Goal: Navigation & Orientation: Understand site structure

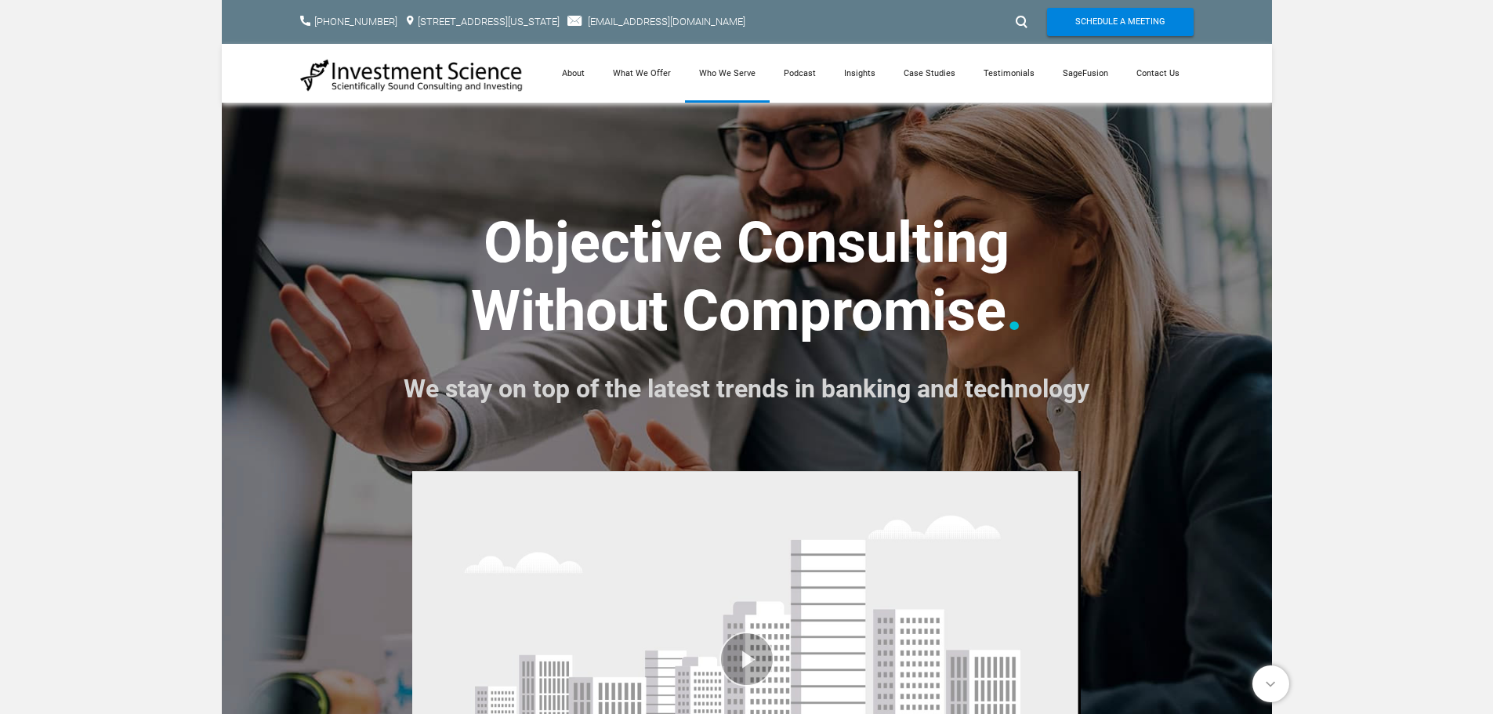
click at [744, 76] on link "Who We Serve" at bounding box center [727, 73] width 85 height 59
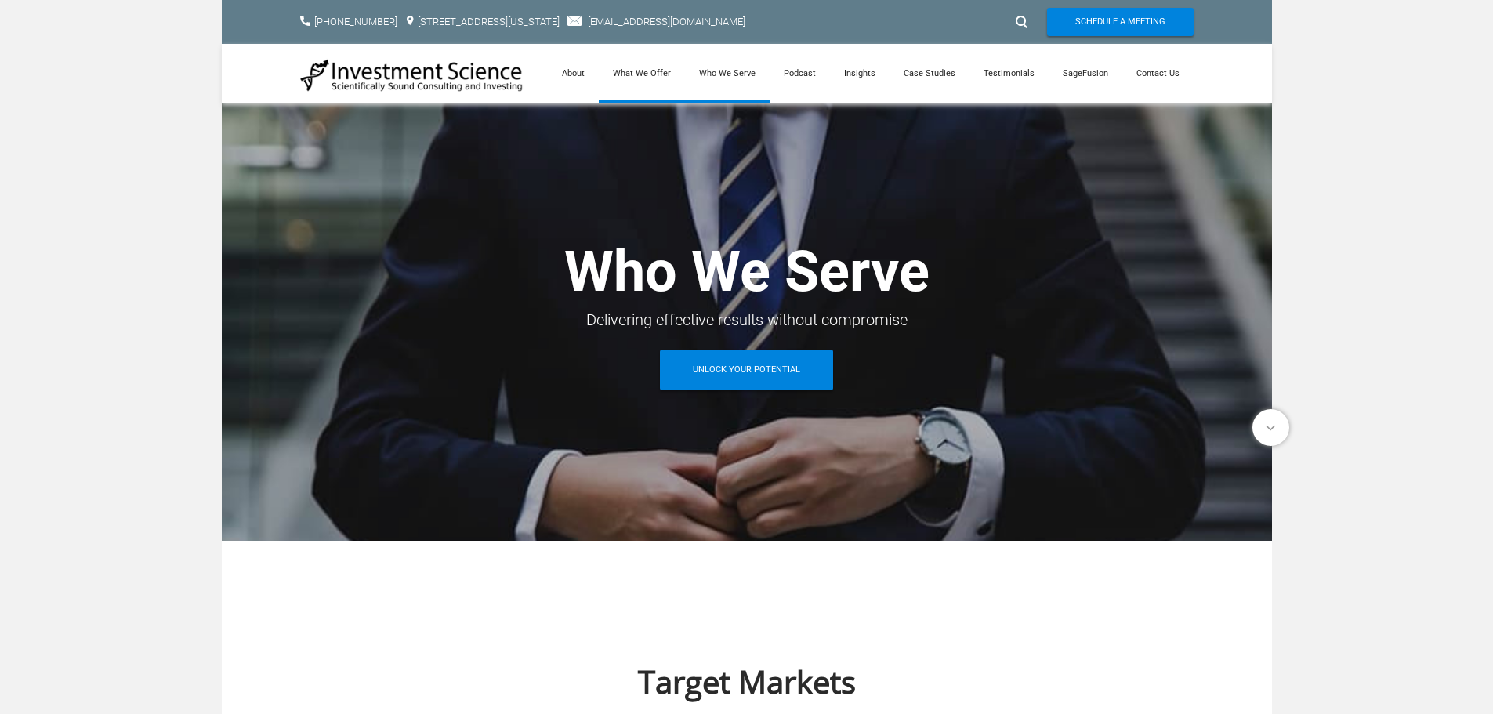
click at [654, 78] on link "What We Offer" at bounding box center [642, 73] width 86 height 59
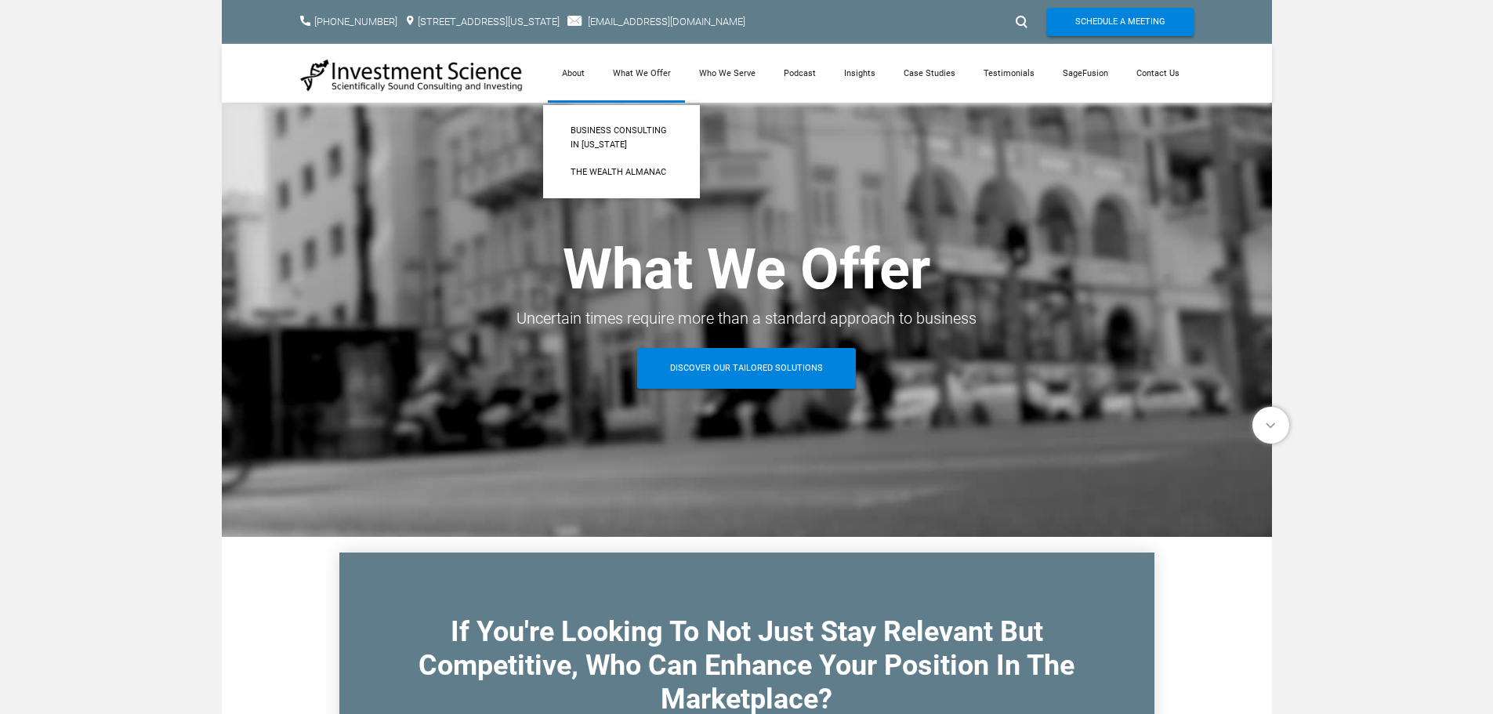
click at [583, 77] on link "About" at bounding box center [573, 73] width 51 height 59
